Goal: Complete application form

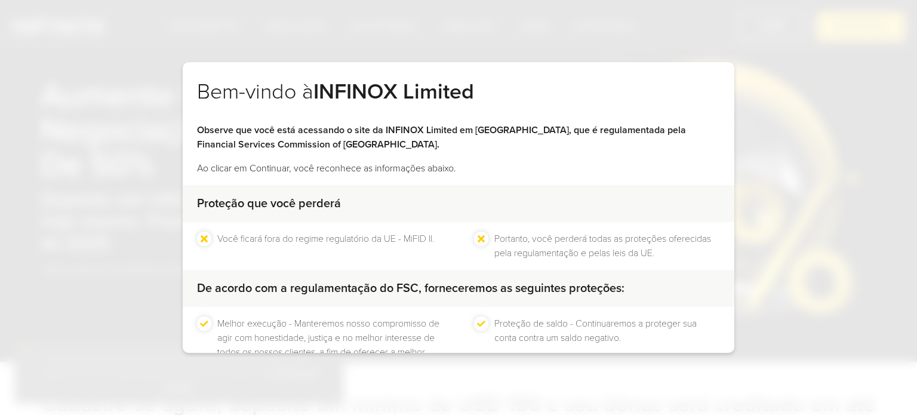
scroll to position [90, 0]
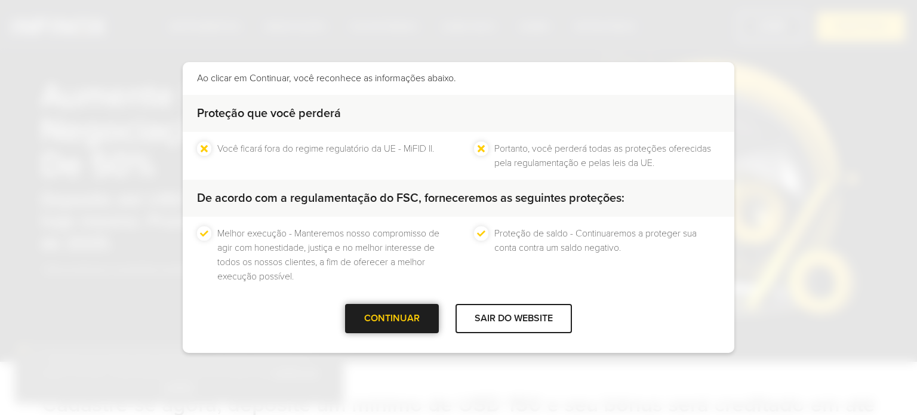
click at [404, 312] on div "CONTINUAR" at bounding box center [392, 318] width 94 height 29
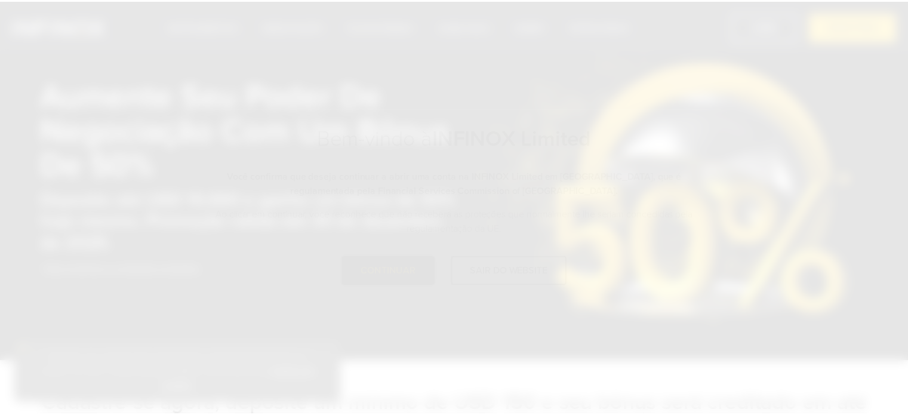
scroll to position [0, 0]
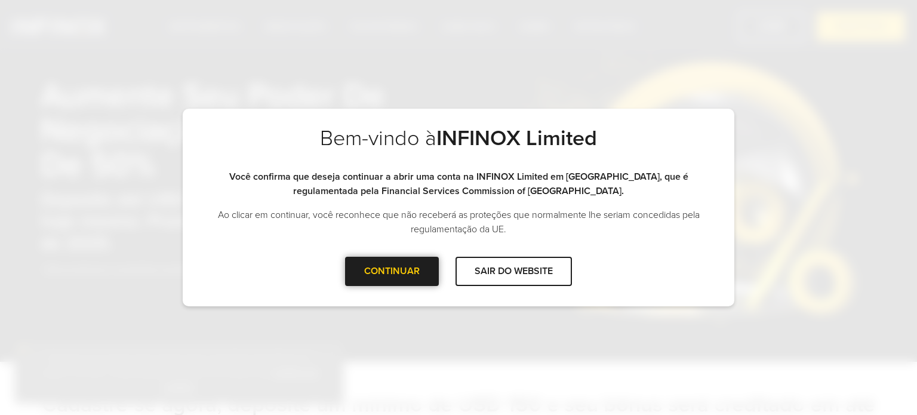
click at [377, 272] on div "CONTINUAR" at bounding box center [392, 271] width 94 height 29
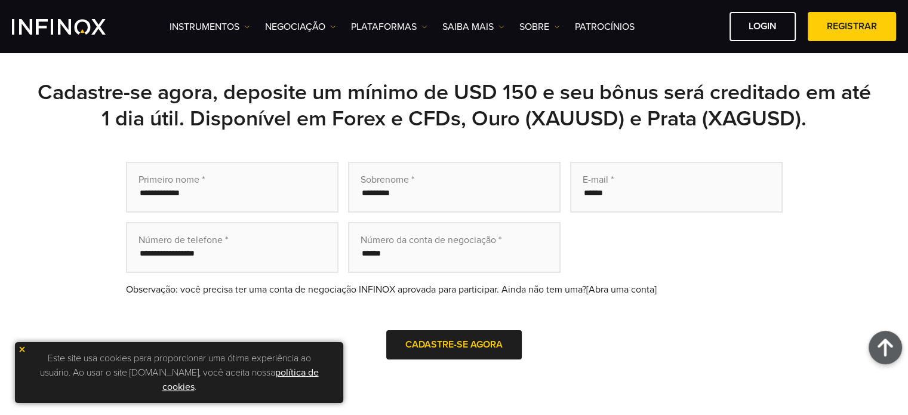
scroll to position [183, 0]
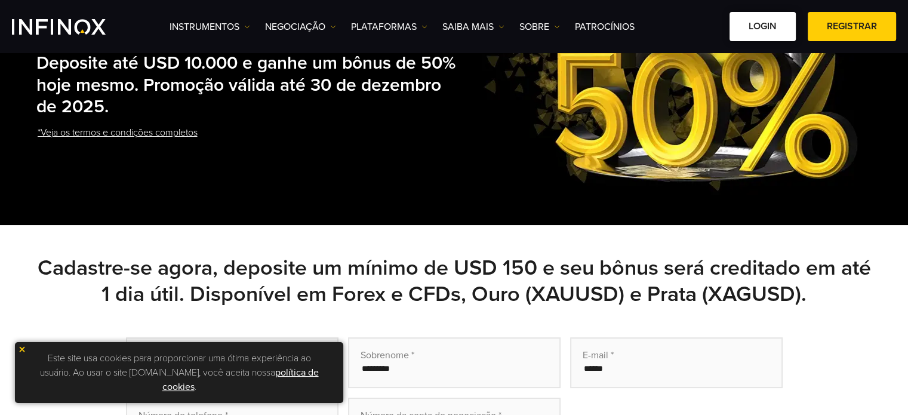
click at [748, 25] on link "Login" at bounding box center [763, 26] width 66 height 29
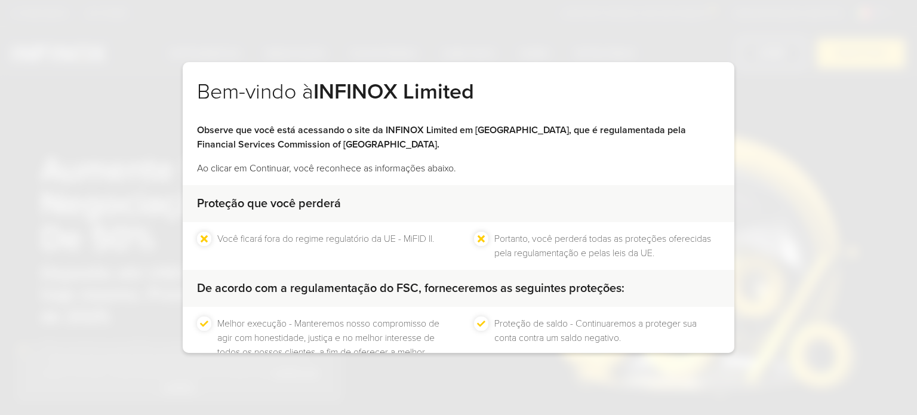
scroll to position [90, 0]
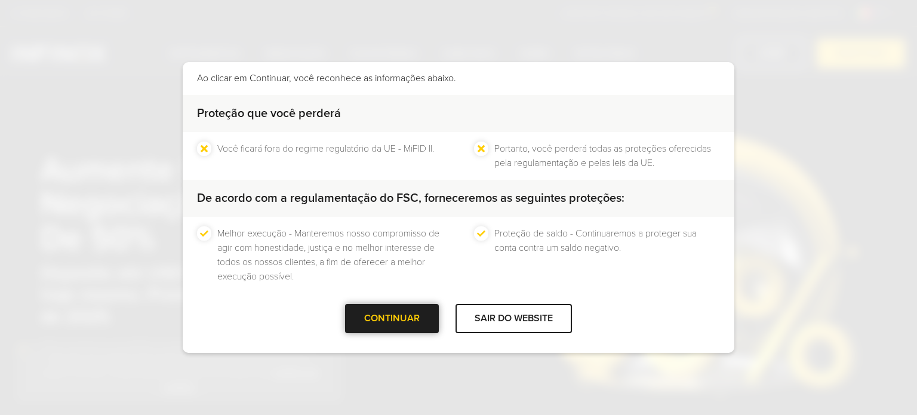
click at [400, 318] on div "CONTINUAR" at bounding box center [392, 318] width 94 height 29
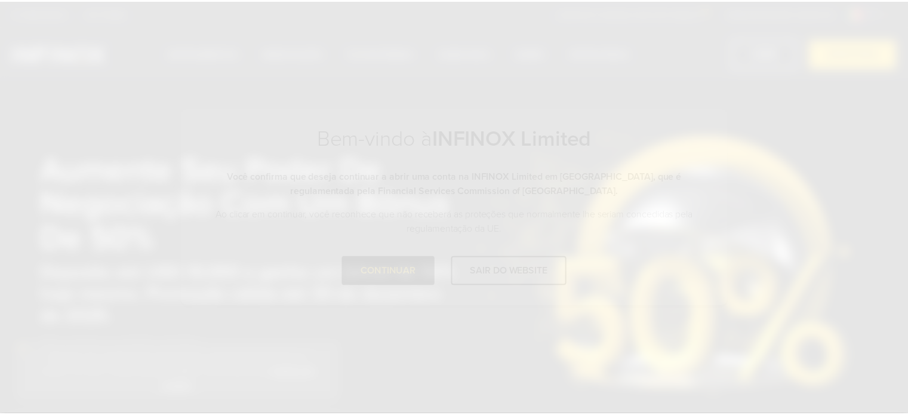
scroll to position [0, 0]
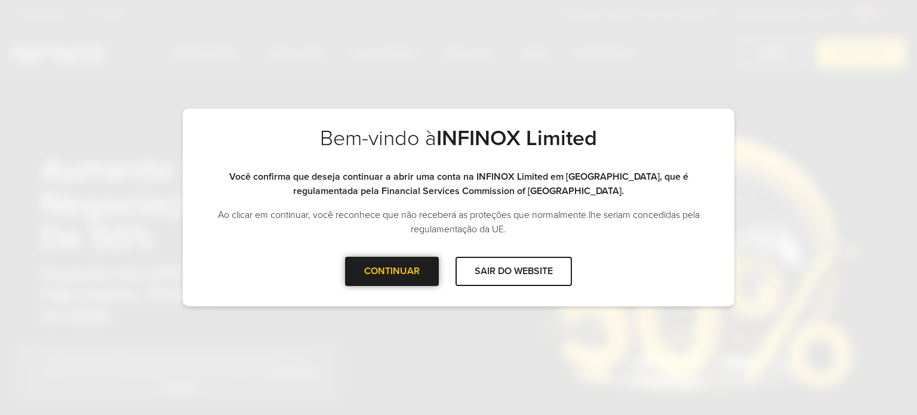
click at [388, 275] on div "CONTINUAR" at bounding box center [392, 271] width 94 height 29
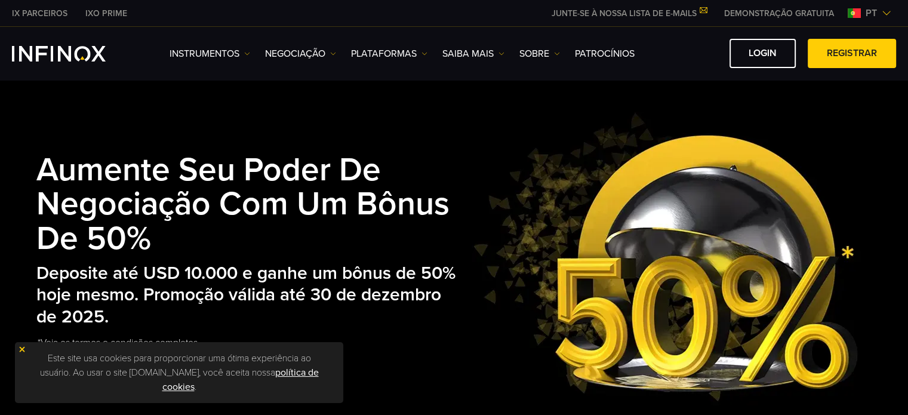
click at [22, 351] on img at bounding box center [22, 349] width 8 height 8
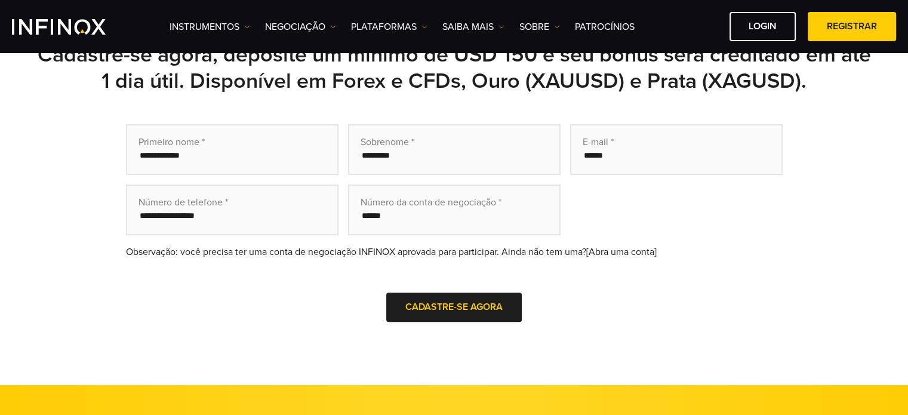
scroll to position [368, 0]
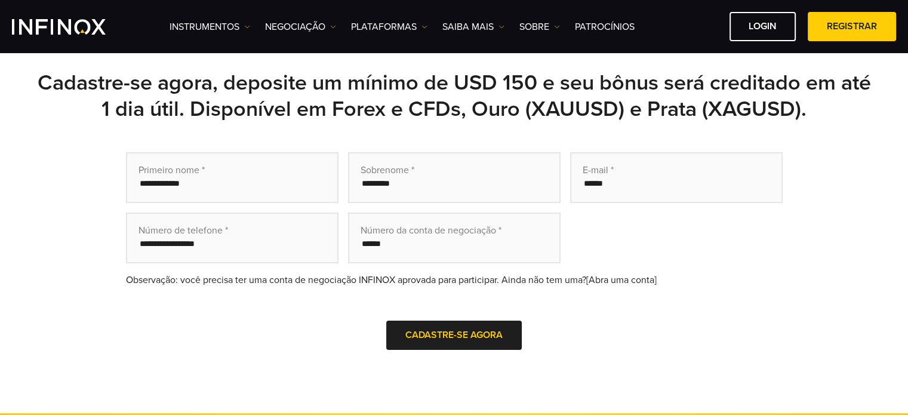
click at [184, 179] on input "text" at bounding box center [232, 177] width 213 height 51
click at [595, 239] on form "Primeiro nome * Sobrenome * E-mail * Número de telefone * Número da conta de ne…" at bounding box center [454, 267] width 657 height 231
click at [214, 186] on input "text" at bounding box center [232, 177] width 213 height 51
type input "***"
click at [398, 186] on input "text" at bounding box center [454, 177] width 213 height 51
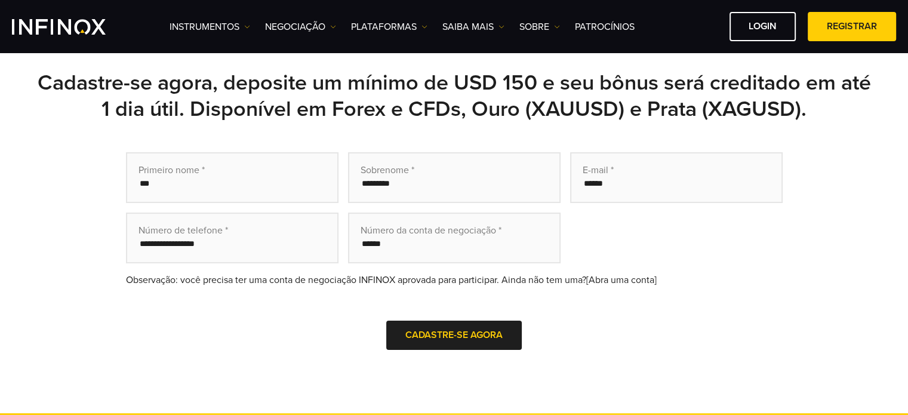
type input "*********"
click at [600, 181] on input "email" at bounding box center [676, 177] width 213 height 51
type input "**********"
click at [190, 235] on input "tel" at bounding box center [232, 238] width 213 height 51
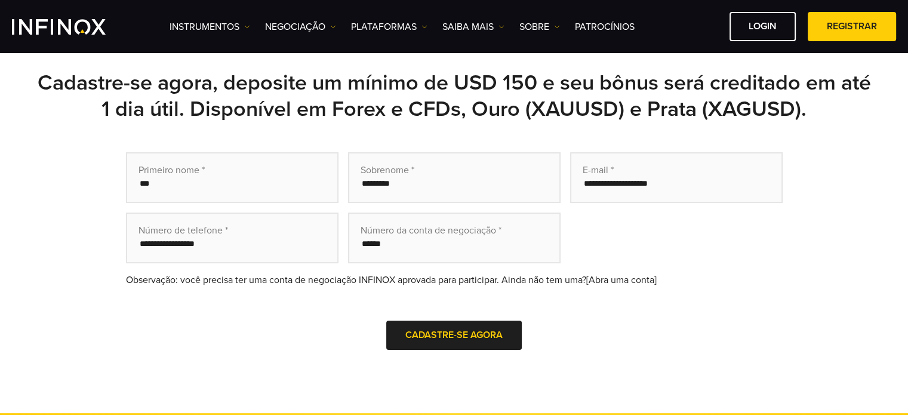
type input "*********"
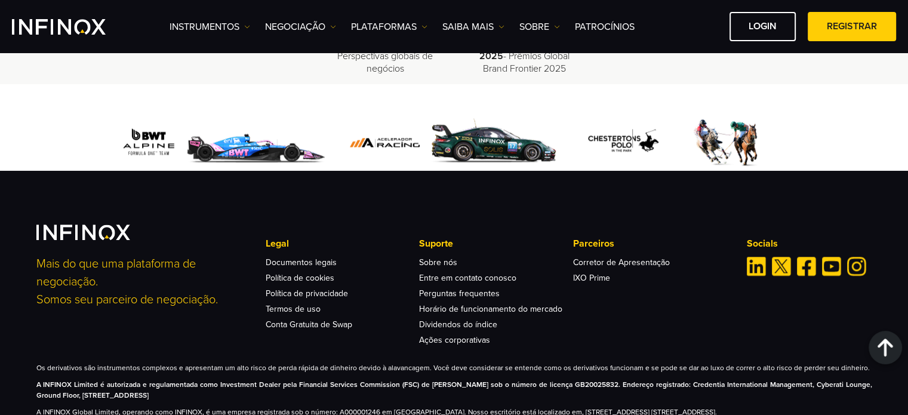
scroll to position [1507, 0]
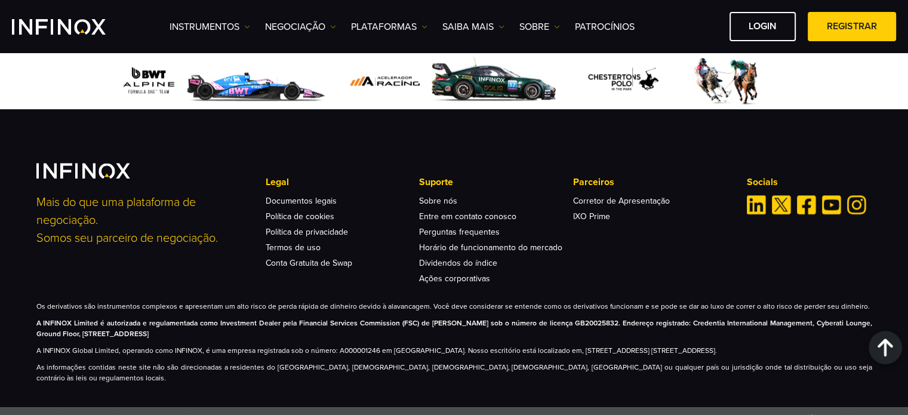
click at [853, 209] on img "Instagram" at bounding box center [856, 204] width 19 height 19
